Goal: Information Seeking & Learning: Check status

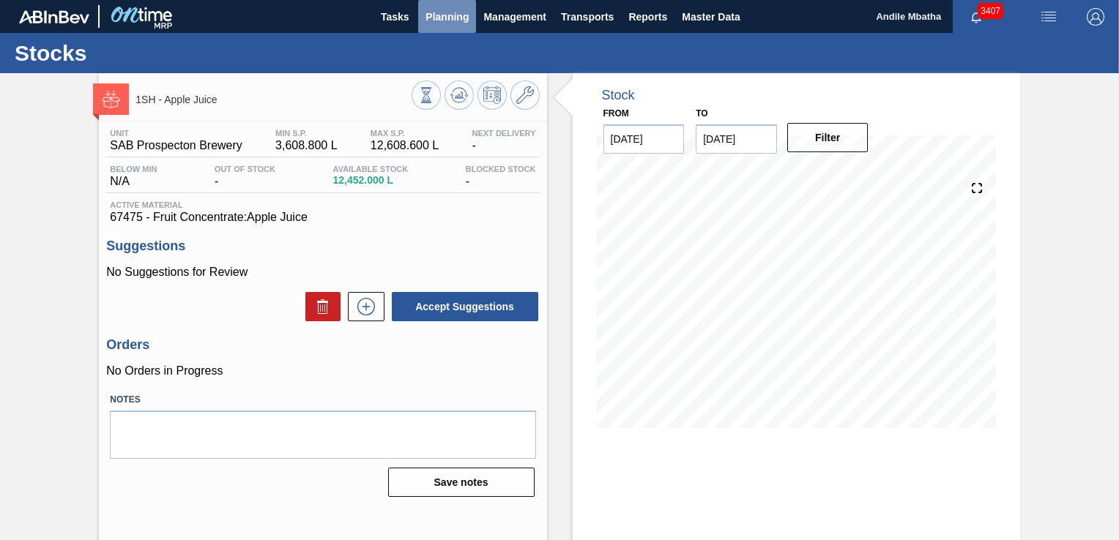
click at [444, 9] on span "Planning" at bounding box center [446, 17] width 43 height 18
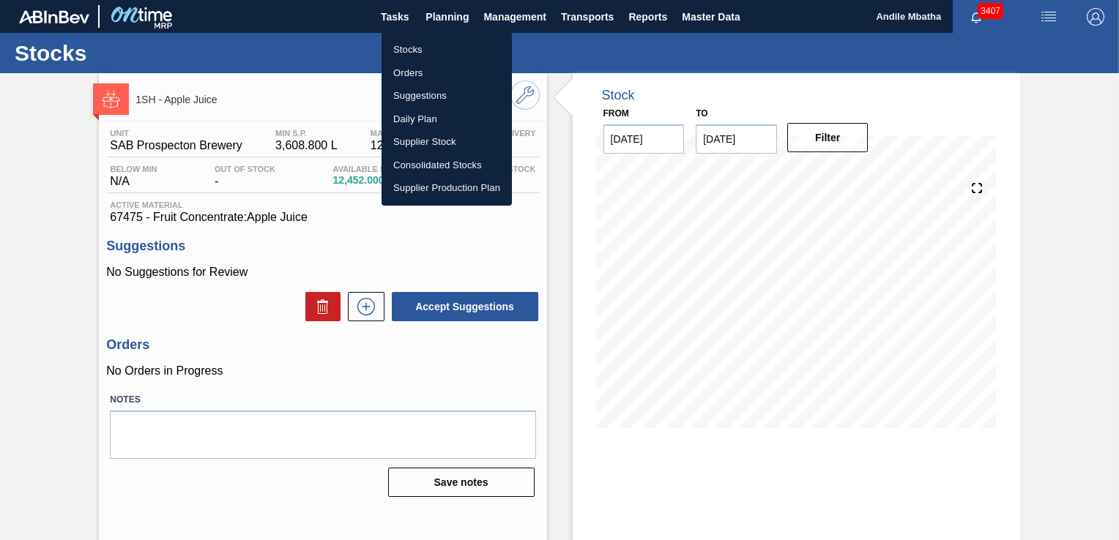
click at [431, 45] on li "Stocks" at bounding box center [447, 49] width 130 height 23
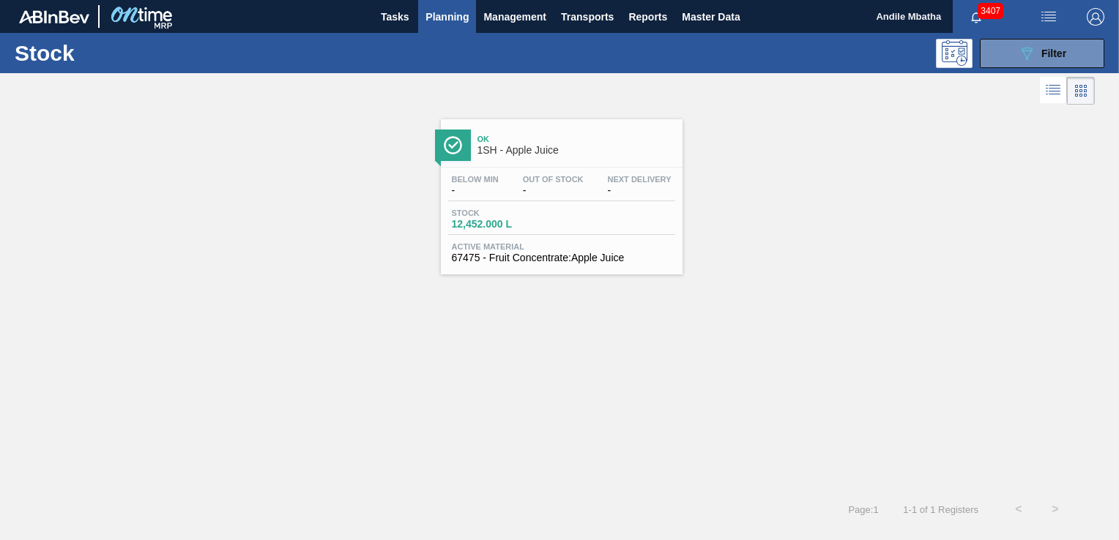
click at [483, 167] on div at bounding box center [562, 167] width 218 height 1
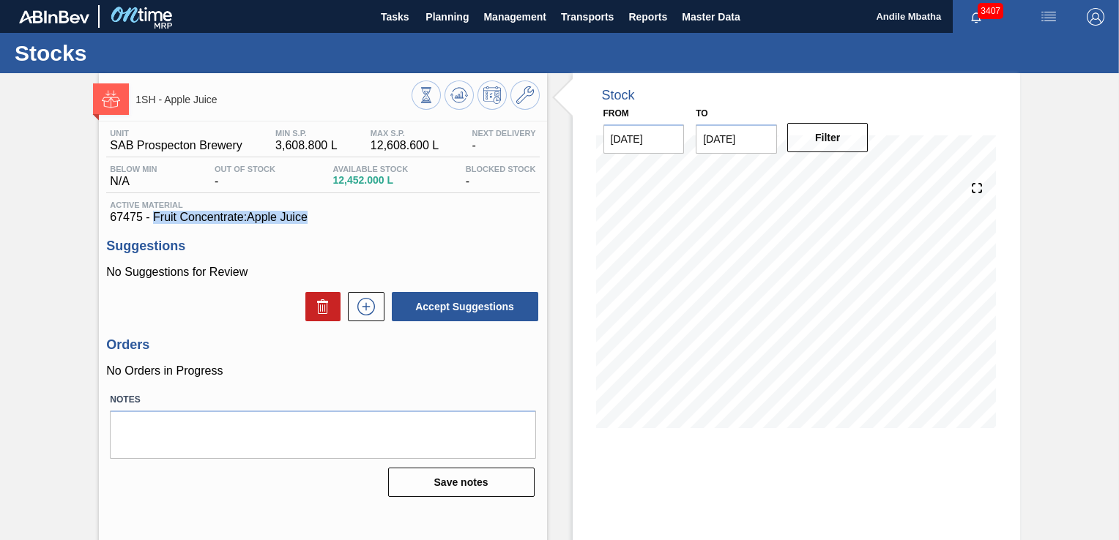
drag, startPoint x: 313, startPoint y: 220, endPoint x: 154, endPoint y: 219, distance: 159.7
click at [154, 219] on span "67475 - Fruit Concentrate:Apple Juice" at bounding box center [322, 217] width 425 height 13
copy span "Fruit Concentrate:Apple Juice"
drag, startPoint x: 155, startPoint y: 239, endPoint x: 155, endPoint y: 223, distance: 15.4
click at [155, 239] on div "Unit SAB Prospecton Brewery MIN S.P. 3,608.800 L MAX S.P. 12,608.600 L Next Del…" at bounding box center [322, 312] width 447 height 381
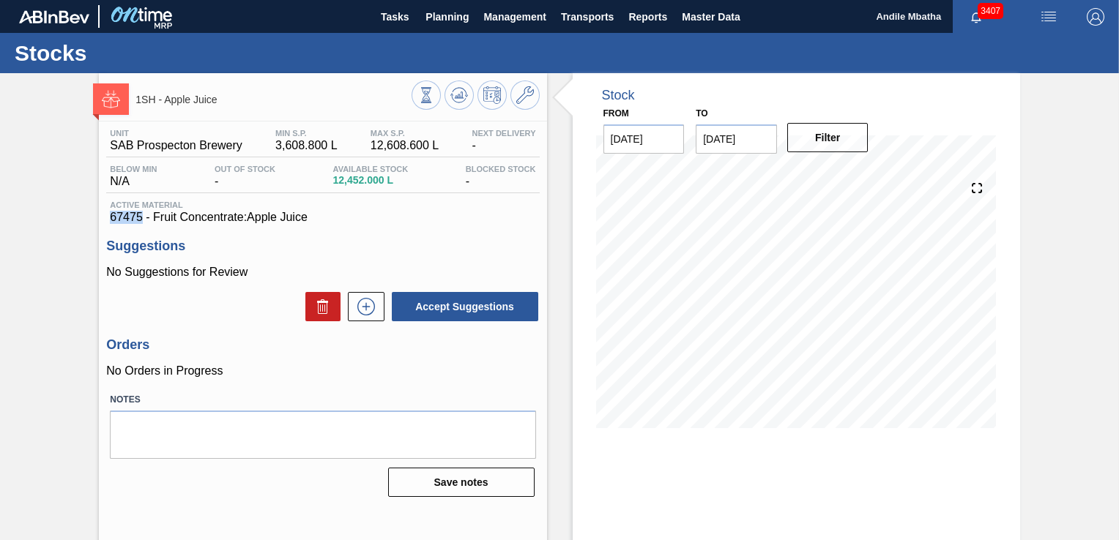
drag, startPoint x: 142, startPoint y: 218, endPoint x: 113, endPoint y: 221, distance: 29.5
click at [113, 221] on span "67475 - Fruit Concentrate:Apple Juice" at bounding box center [322, 217] width 425 height 13
copy span "67475"
drag, startPoint x: 433, startPoint y: 16, endPoint x: 498, endPoint y: 45, distance: 71.2
click at [433, 16] on span "Planning" at bounding box center [446, 17] width 43 height 18
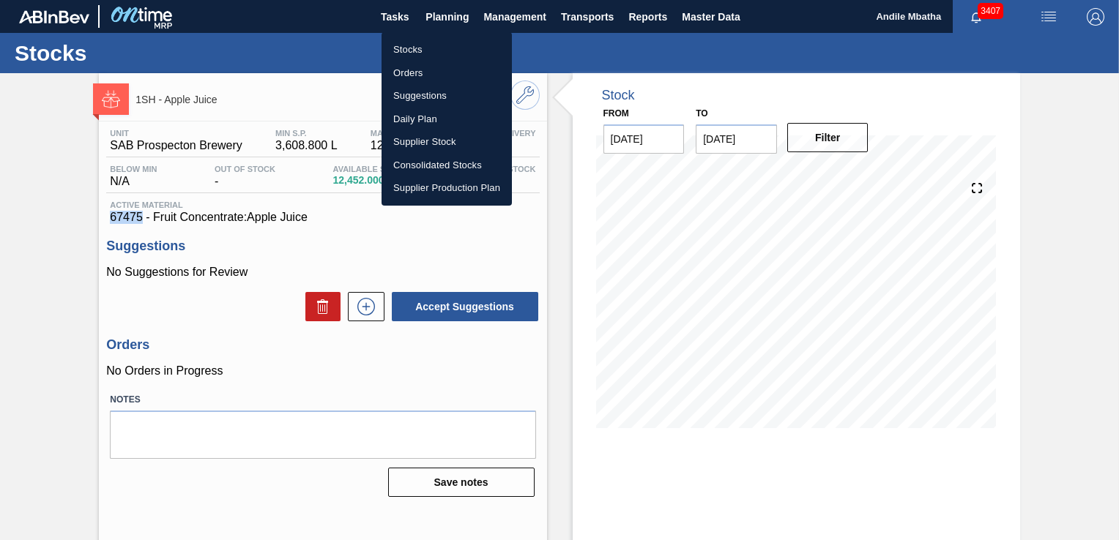
drag, startPoint x: 428, startPoint y: 73, endPoint x: 445, endPoint y: 75, distance: 17.8
click at [428, 73] on li "Orders" at bounding box center [447, 73] width 130 height 23
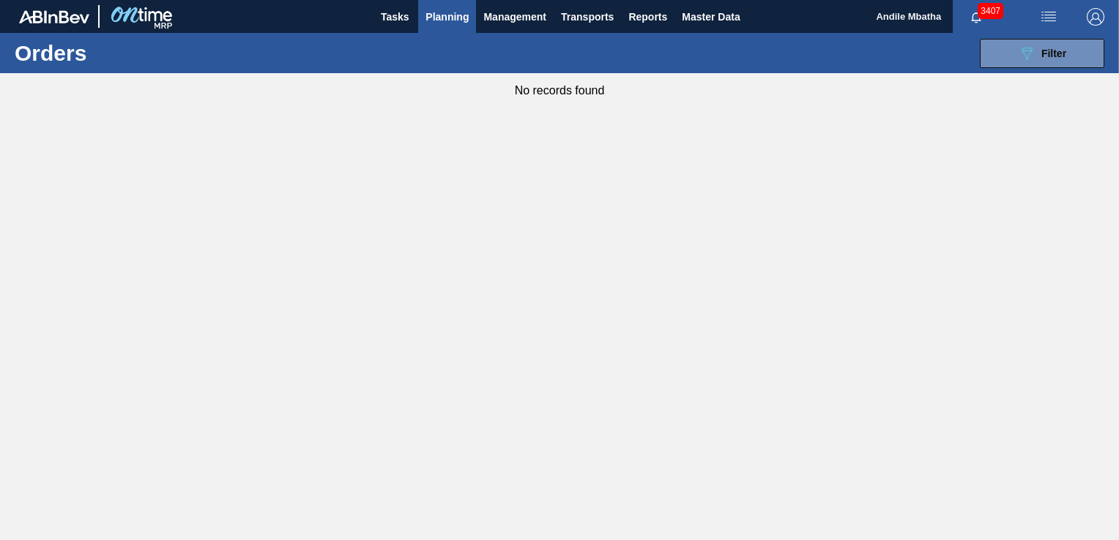
click at [451, 21] on span "Planning" at bounding box center [446, 17] width 43 height 18
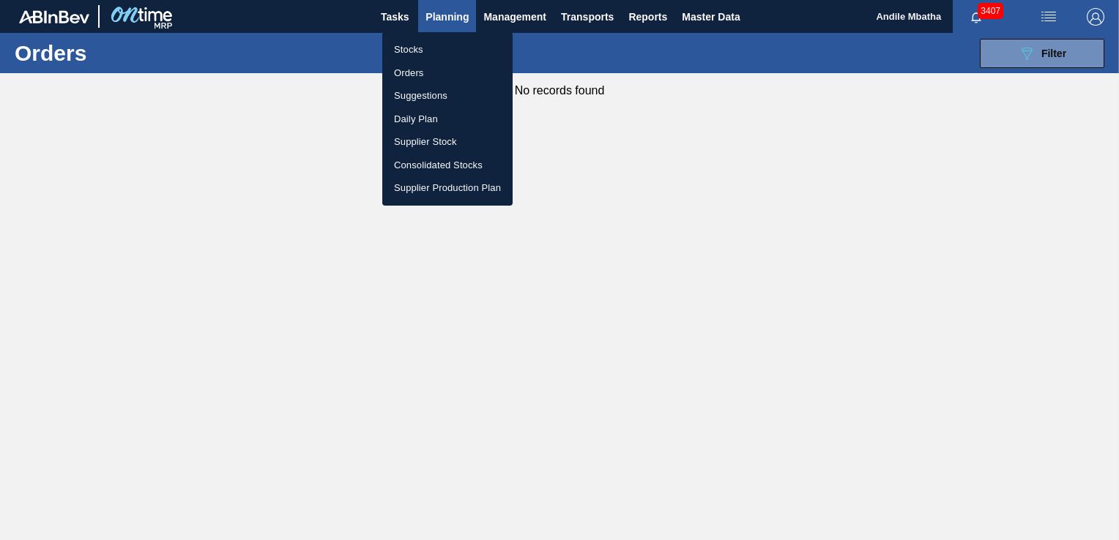
click at [427, 53] on li "Stocks" at bounding box center [447, 49] width 130 height 23
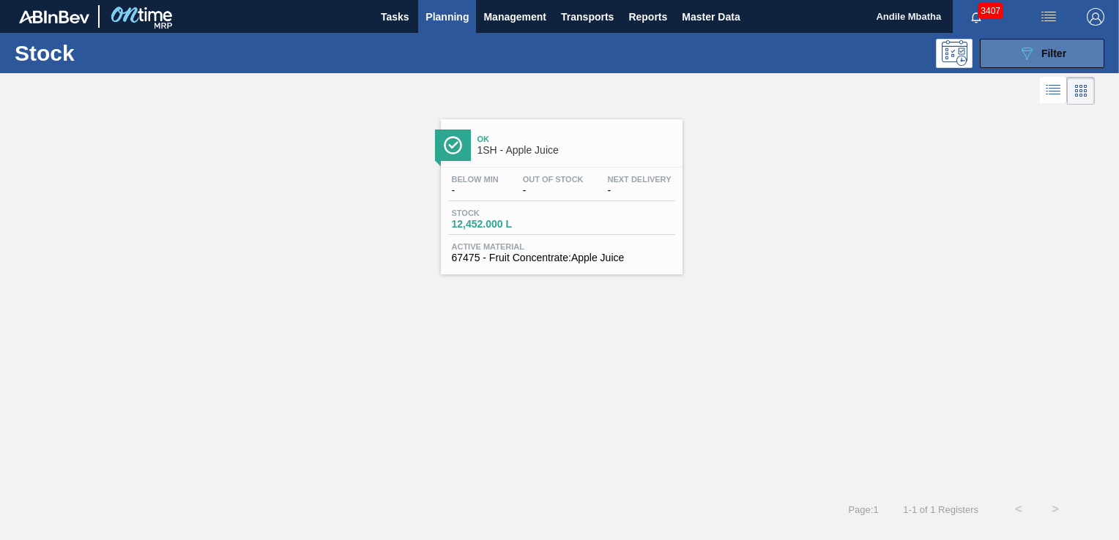
click at [1031, 59] on icon "089F7B8B-B2A5-4AFE-B5C0-19BA573D28AC" at bounding box center [1027, 54] width 18 height 18
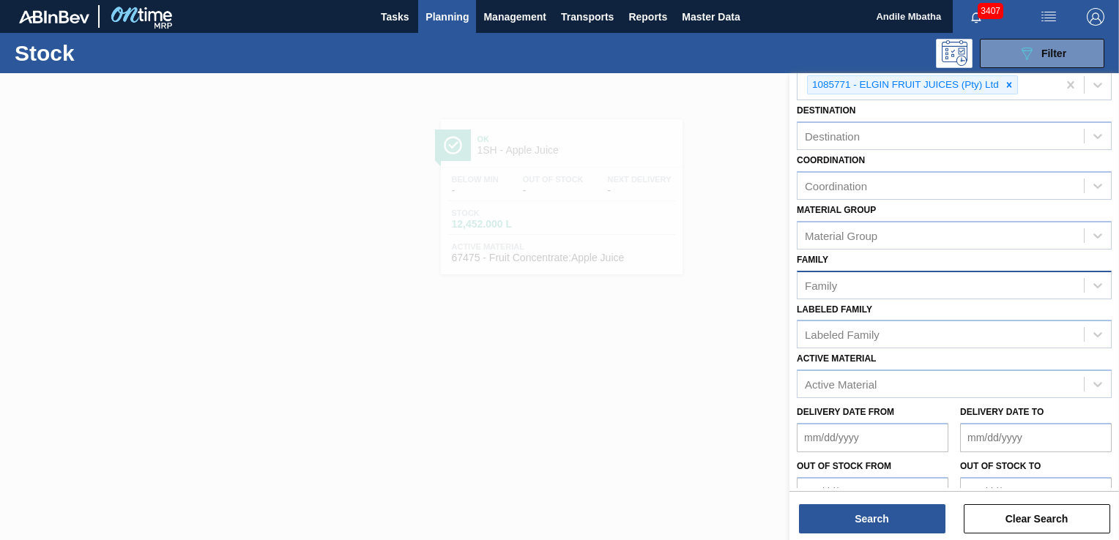
scroll to position [158, 0]
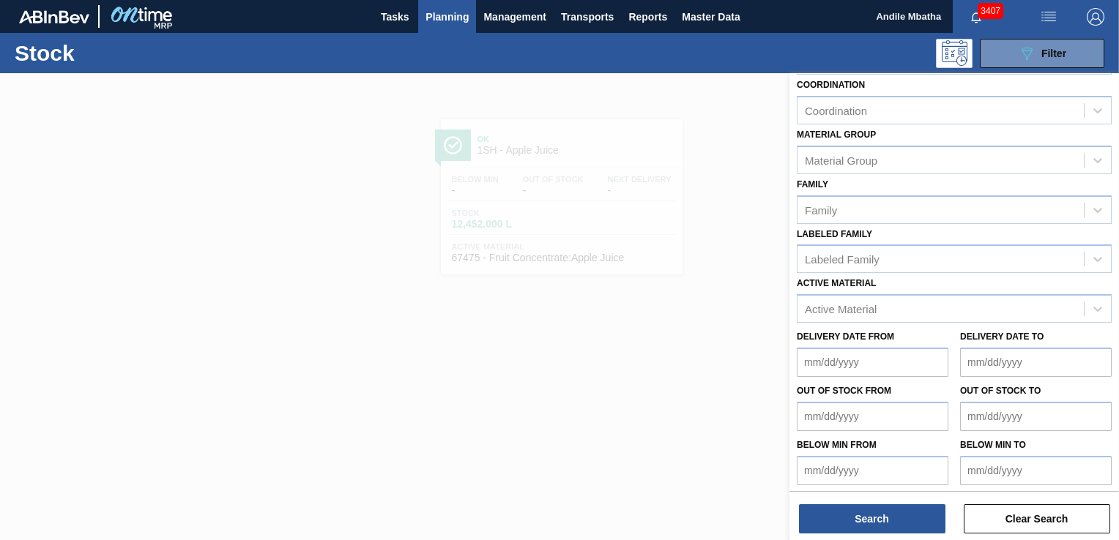
click at [593, 411] on div at bounding box center [559, 343] width 1119 height 540
